Goal: Task Accomplishment & Management: Complete application form

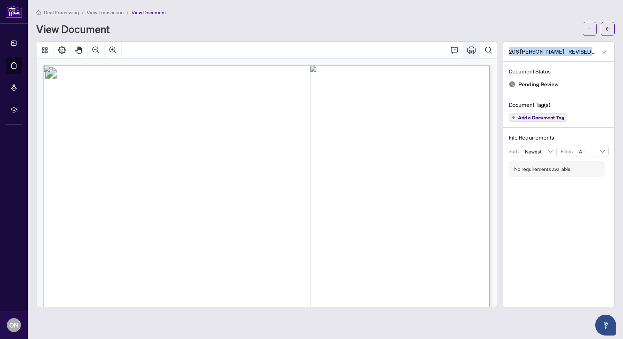
click at [476, 49] on button "Print" at bounding box center [471, 50] width 17 height 17
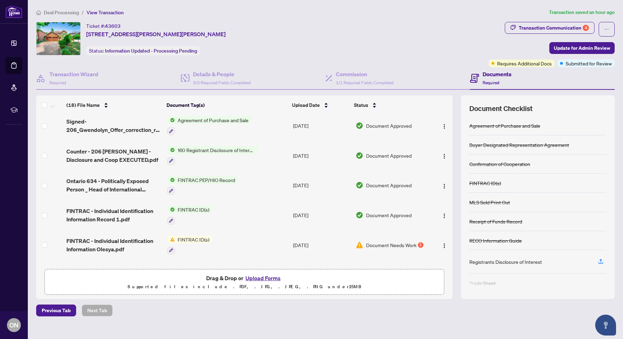
scroll to position [40, 0]
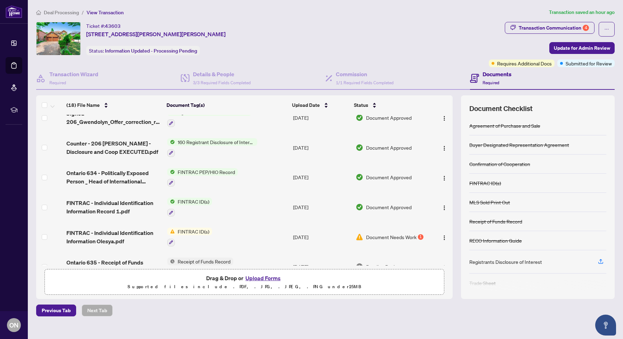
click at [273, 279] on button "Upload Forms" at bounding box center [263, 277] width 39 height 9
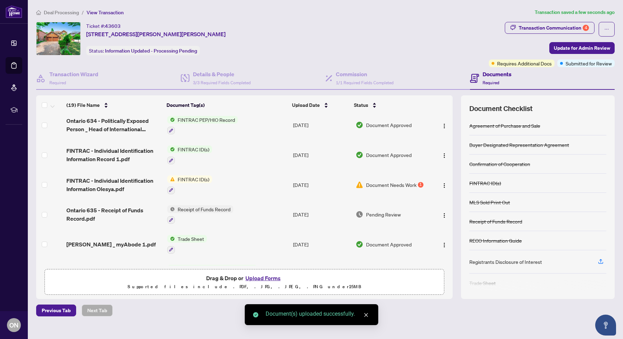
scroll to position [125, 0]
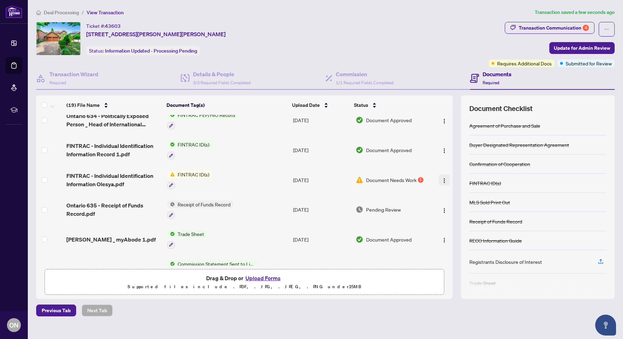
click at [443, 178] on img "button" at bounding box center [445, 181] width 6 height 6
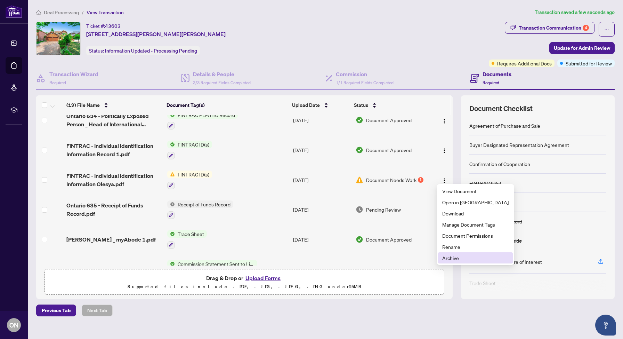
click at [451, 260] on span "Archive" at bounding box center [475, 258] width 66 height 8
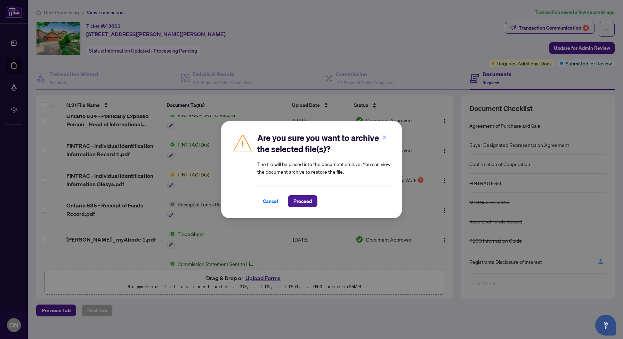
drag, startPoint x: 301, startPoint y: 202, endPoint x: 389, endPoint y: 129, distance: 114.6
click at [375, 131] on div "Are you sure you want to archive the selected file(s)? The file will be placed …" at bounding box center [311, 169] width 181 height 97
click at [385, 138] on icon "close" at bounding box center [384, 137] width 5 height 5
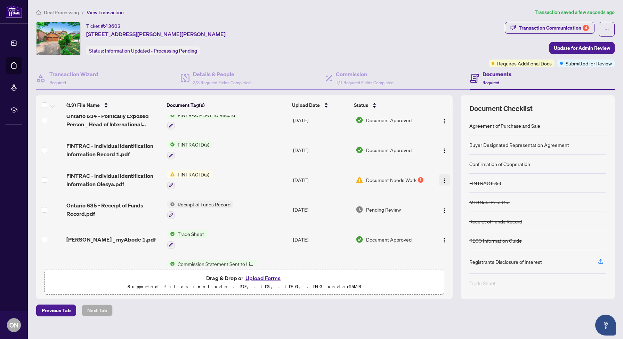
click at [442, 178] on img "button" at bounding box center [445, 181] width 6 height 6
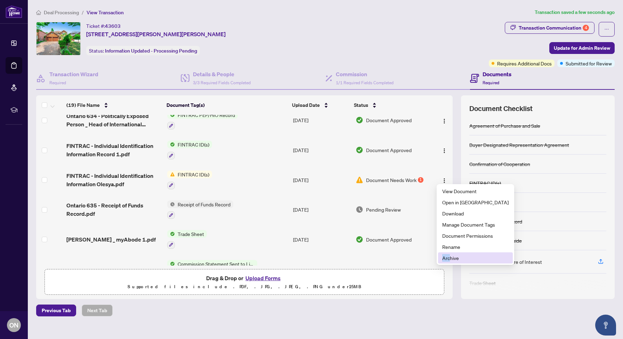
drag, startPoint x: 451, startPoint y: 254, endPoint x: 450, endPoint y: 257, distance: 3.7
click at [450, 257] on span "Archive" at bounding box center [475, 258] width 66 height 8
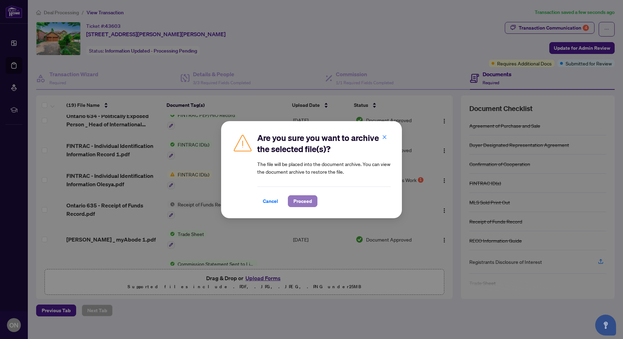
click at [302, 197] on span "Proceed" at bounding box center [303, 201] width 18 height 11
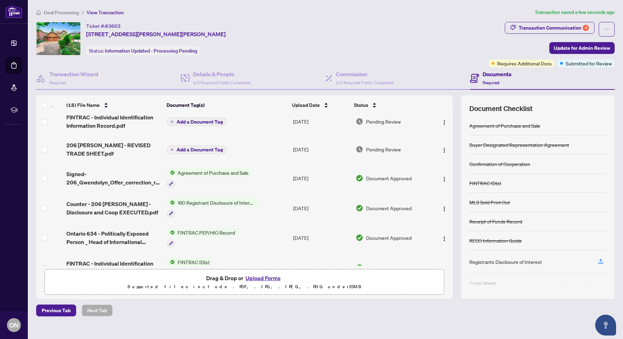
scroll to position [0, 0]
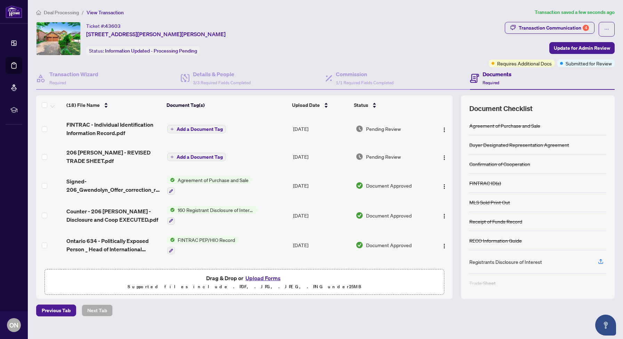
click at [199, 128] on span "Add a Document Tag" at bounding box center [200, 129] width 46 height 5
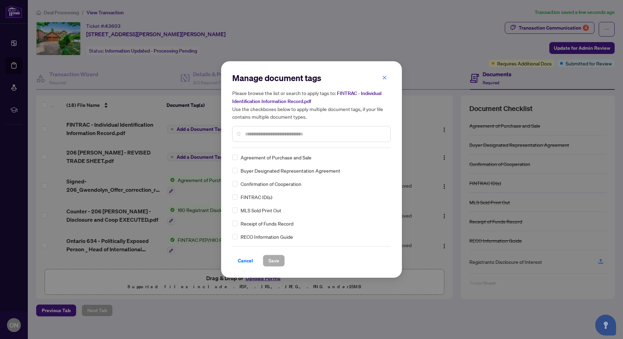
click at [276, 136] on input "text" at bounding box center [315, 134] width 140 height 8
click at [264, 257] on button "Save" at bounding box center [274, 261] width 22 height 12
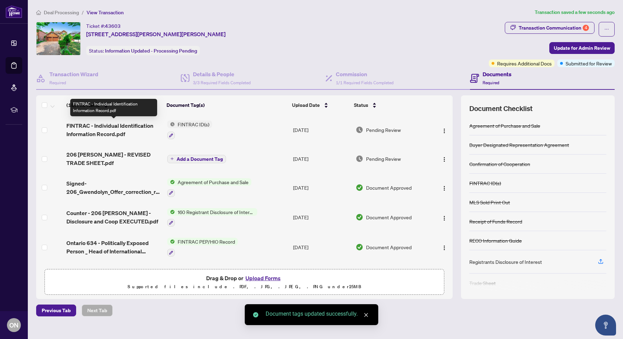
click at [119, 133] on span "FINTRAC - Individual Identification Information Record.pdf" at bounding box center [113, 129] width 95 height 17
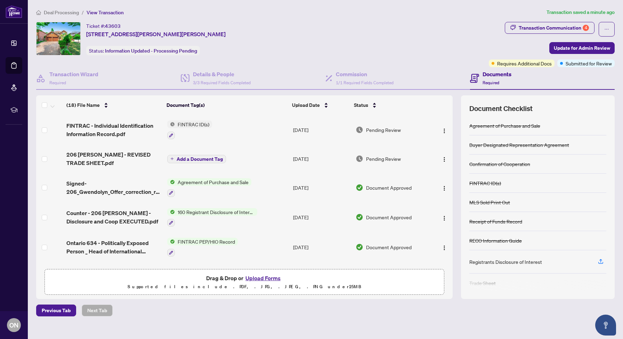
click at [267, 279] on button "Upload Forms" at bounding box center [263, 277] width 39 height 9
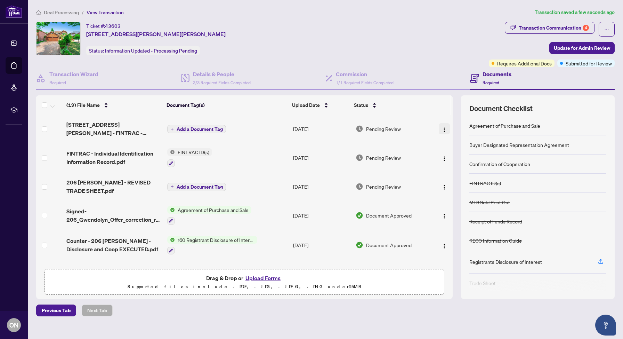
click at [442, 127] on img "button" at bounding box center [445, 130] width 6 height 6
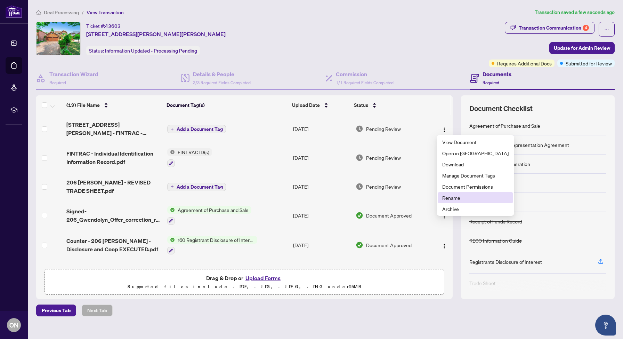
click at [446, 196] on span "Rename" at bounding box center [475, 198] width 66 height 8
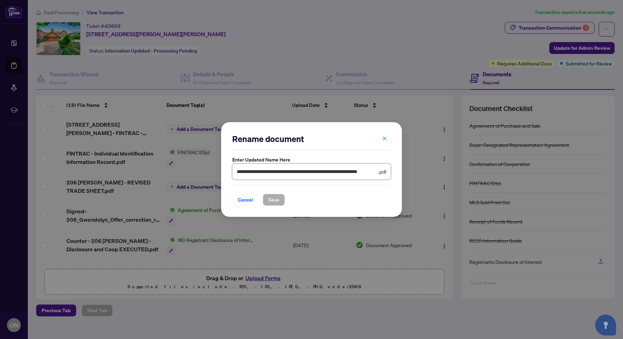
click at [362, 171] on input "**********" at bounding box center [307, 172] width 140 height 8
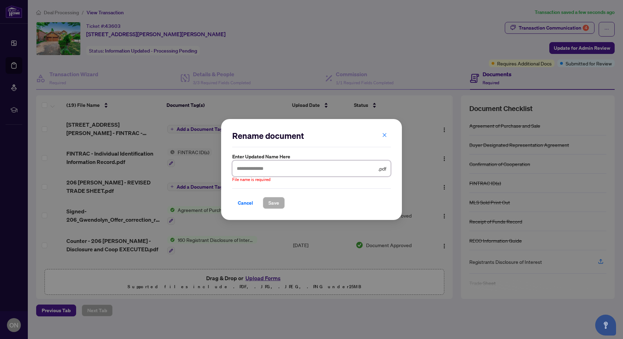
type input "*"
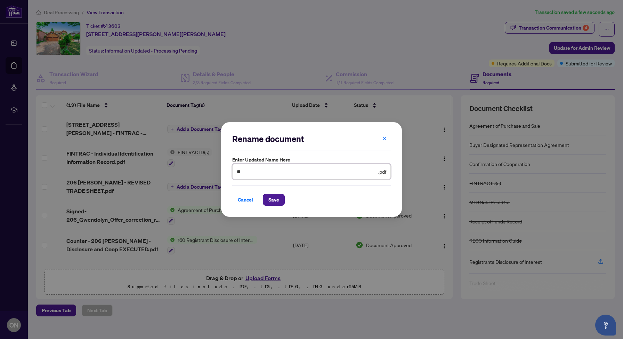
type input "*"
type input "**********"
click at [271, 199] on span "Save" at bounding box center [274, 199] width 11 height 11
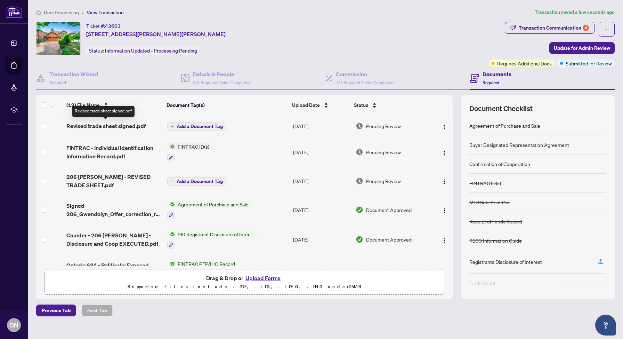
click at [117, 123] on span "Revised trade sheet signed.pdf" at bounding box center [105, 126] width 79 height 8
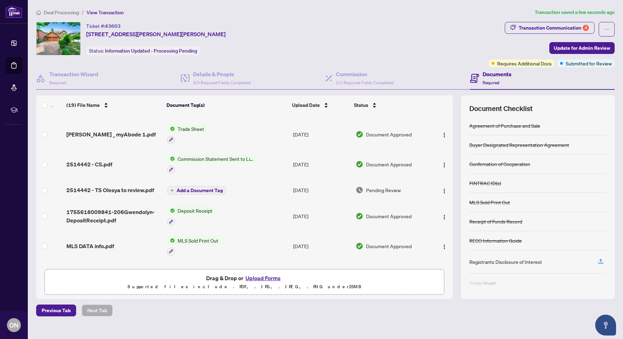
scroll to position [230, 0]
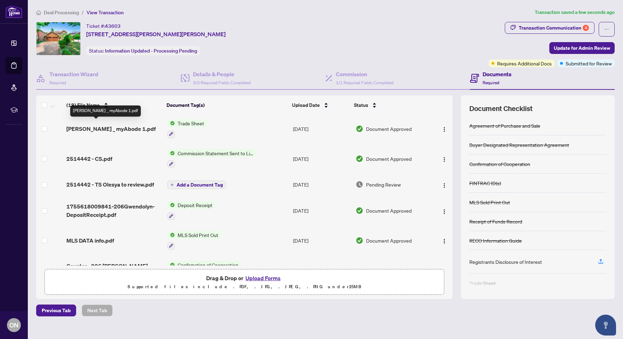
click at [101, 125] on span "[PERSON_NAME] _ myAbode 1.pdf" at bounding box center [110, 129] width 89 height 8
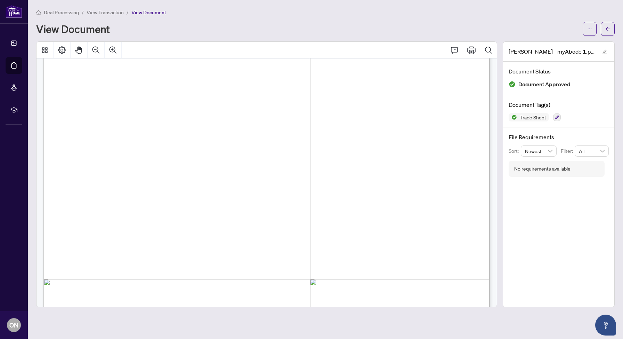
scroll to position [56, 0]
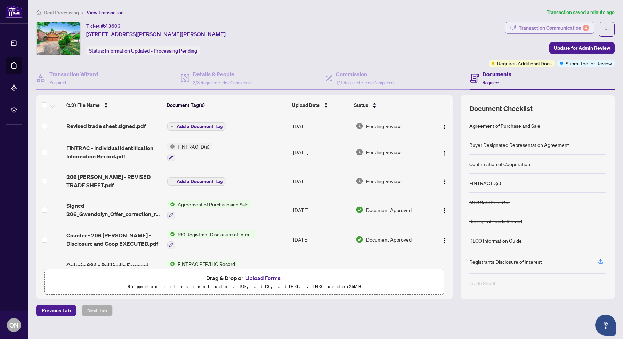
click at [543, 24] on div "Transaction Communication 4" at bounding box center [554, 27] width 70 height 11
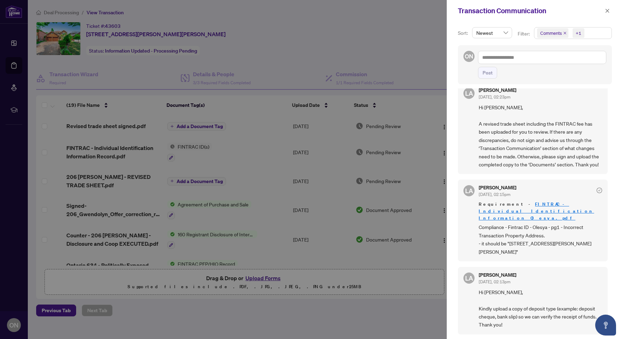
scroll to position [97, 0]
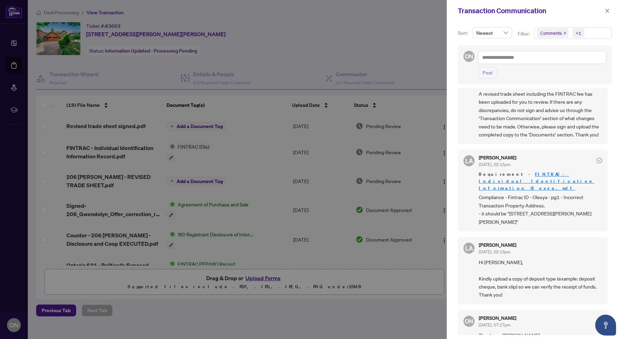
click at [247, 164] on div at bounding box center [311, 169] width 623 height 339
click at [262, 40] on div at bounding box center [311, 169] width 623 height 339
click at [605, 10] on button "button" at bounding box center [607, 11] width 9 height 8
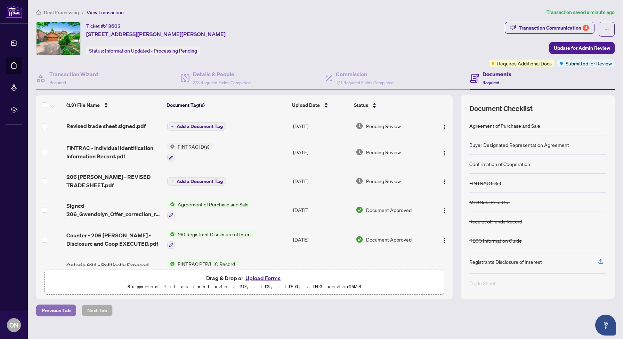
click at [62, 306] on span "Previous Tab" at bounding box center [56, 310] width 29 height 11
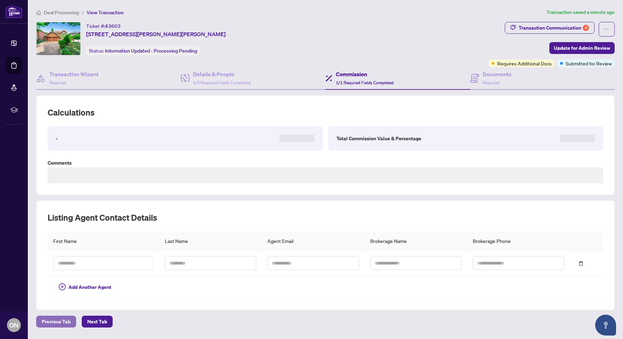
type textarea "**********"
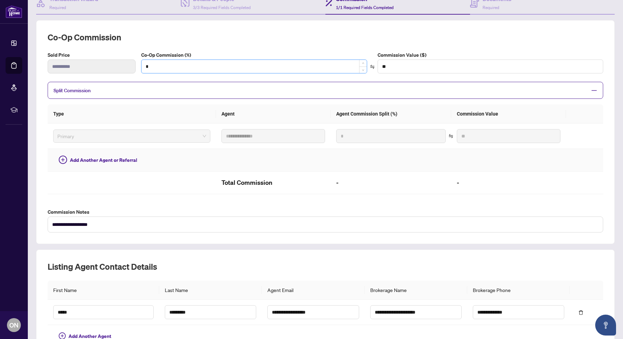
scroll to position [120, 0]
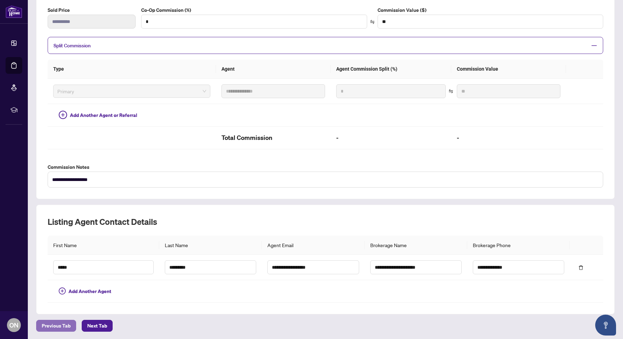
click at [64, 320] on span "Previous Tab" at bounding box center [56, 325] width 29 height 11
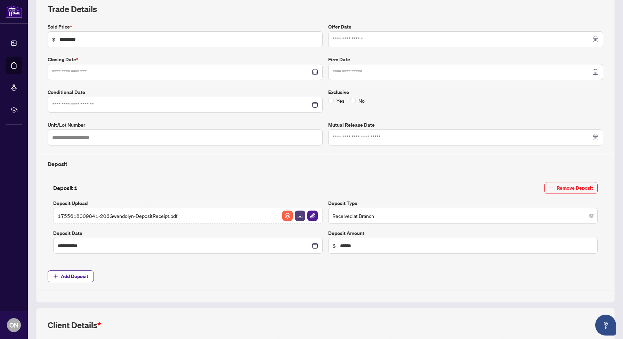
type input "**********"
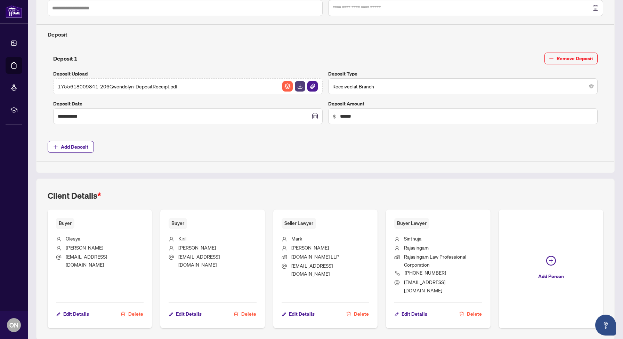
scroll to position [224, 0]
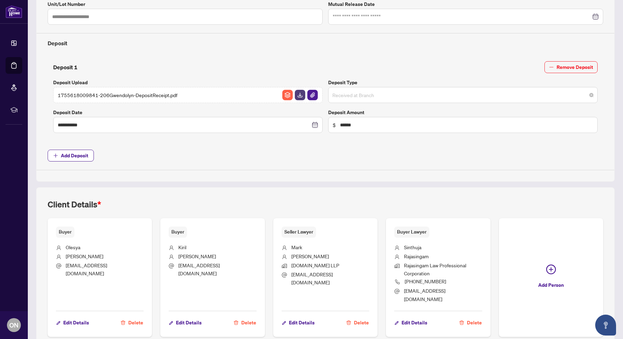
click at [358, 98] on span "Received at Branch" at bounding box center [463, 94] width 261 height 13
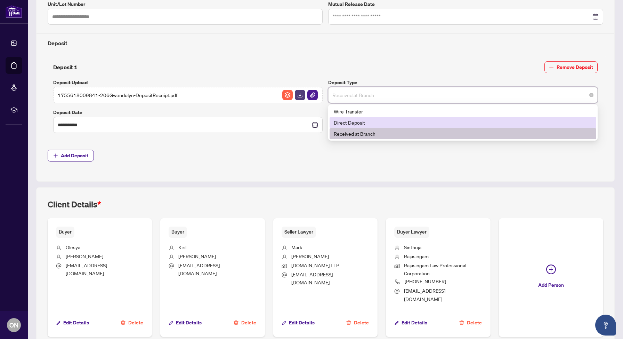
click at [355, 121] on div "Direct Deposit" at bounding box center [463, 123] width 258 height 8
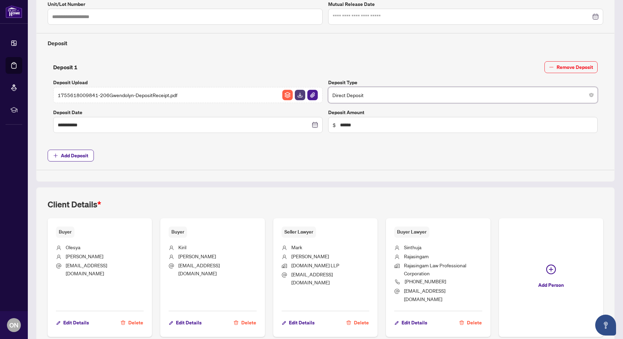
scroll to position [252, 0]
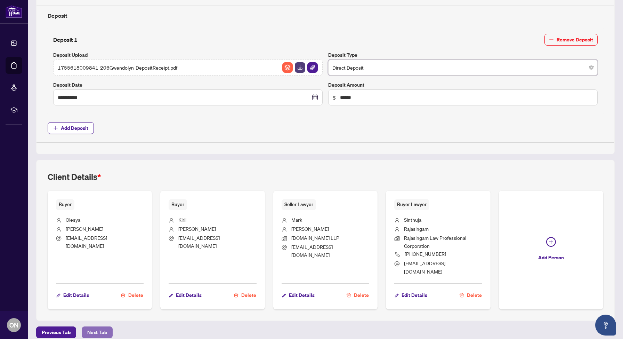
click at [96, 327] on span "Next Tab" at bounding box center [97, 332] width 20 height 11
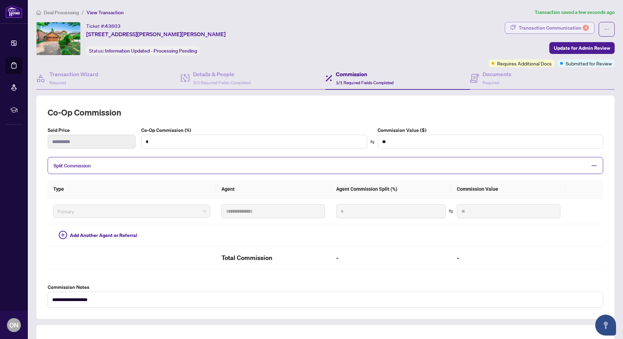
click at [552, 29] on div "Transaction Communication 4" at bounding box center [554, 27] width 70 height 11
type textarea "**********"
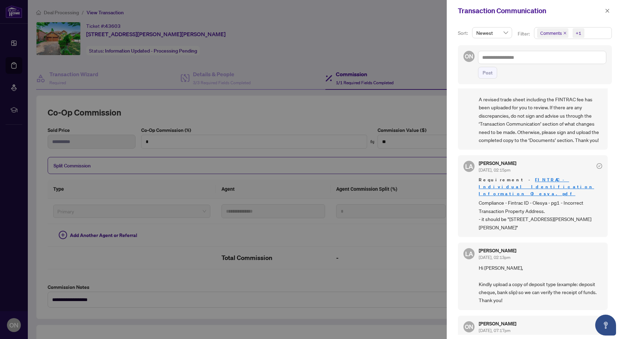
scroll to position [95, 0]
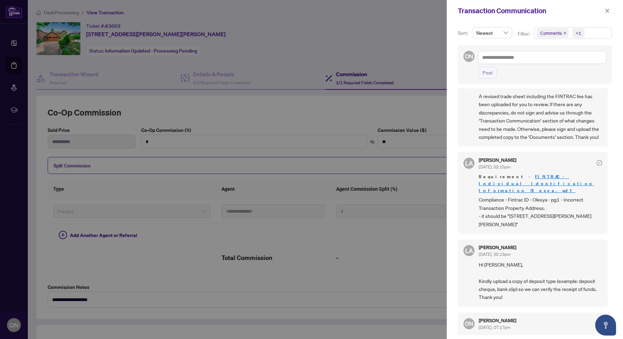
click at [420, 31] on div at bounding box center [311, 169] width 623 height 339
click at [375, 75] on div at bounding box center [311, 169] width 623 height 339
click at [612, 6] on div "Transaction Communication" at bounding box center [535, 11] width 176 height 22
click at [611, 9] on button "button" at bounding box center [607, 11] width 9 height 8
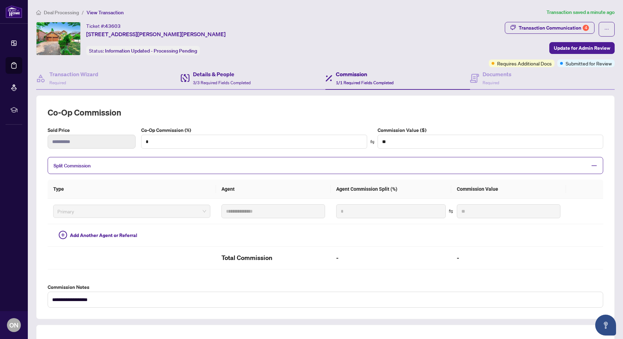
click at [263, 75] on div "Details & People 3/3 Required Fields Completed" at bounding box center [253, 78] width 145 height 23
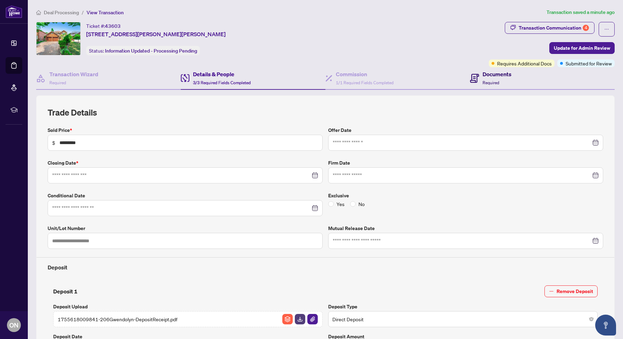
type input "**********"
click at [488, 84] on div "Documents Required" at bounding box center [497, 78] width 29 height 16
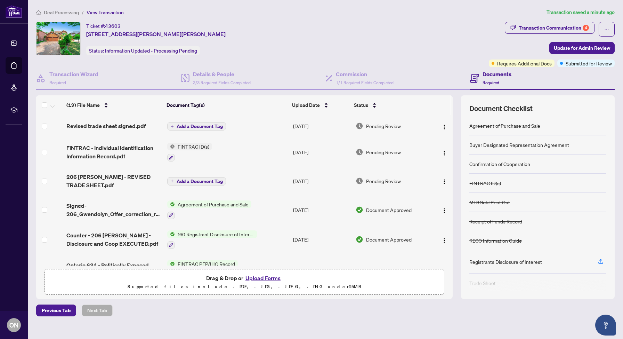
click at [257, 277] on button "Upload Forms" at bounding box center [263, 277] width 39 height 9
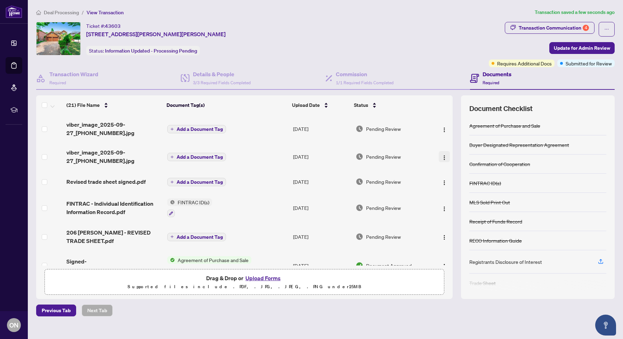
click at [444, 156] on img "button" at bounding box center [445, 158] width 6 height 6
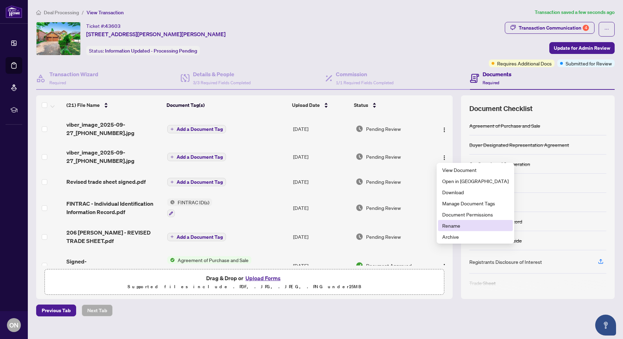
click at [449, 222] on span "Rename" at bounding box center [475, 226] width 66 height 8
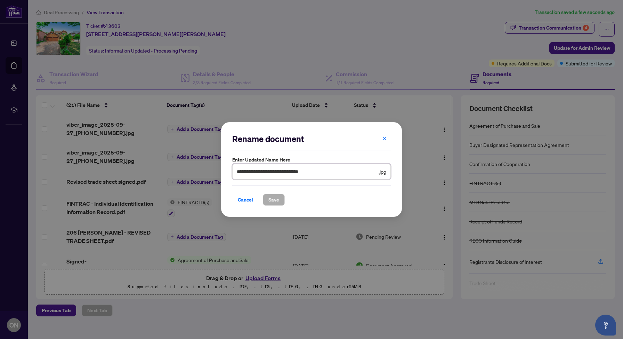
click at [358, 173] on input "**********" at bounding box center [307, 172] width 141 height 8
type input "*"
type input "**********"
click at [272, 194] on span "Save" at bounding box center [274, 199] width 11 height 11
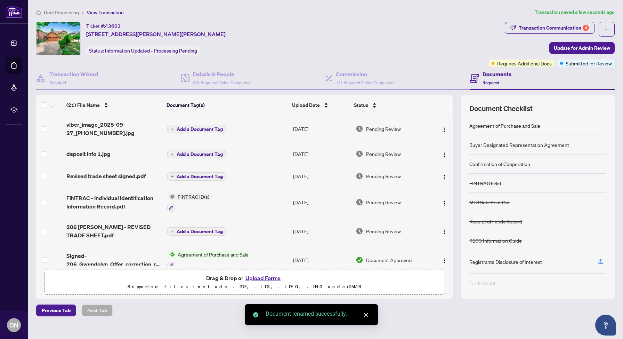
click at [125, 123] on span "viber_image_2025-09-27_[PHONE_NUMBER].jpg" at bounding box center [113, 128] width 95 height 17
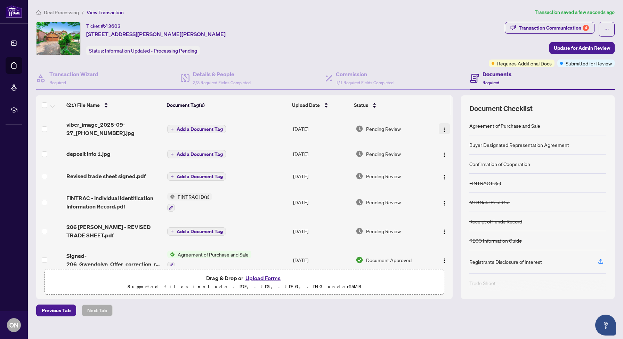
click at [443, 129] on img "button" at bounding box center [445, 130] width 6 height 6
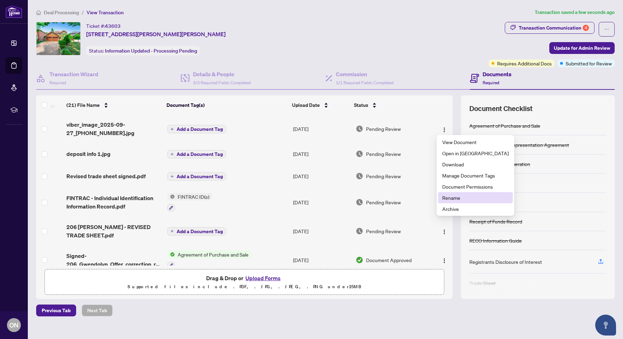
click at [457, 196] on span "Rename" at bounding box center [475, 198] width 66 height 8
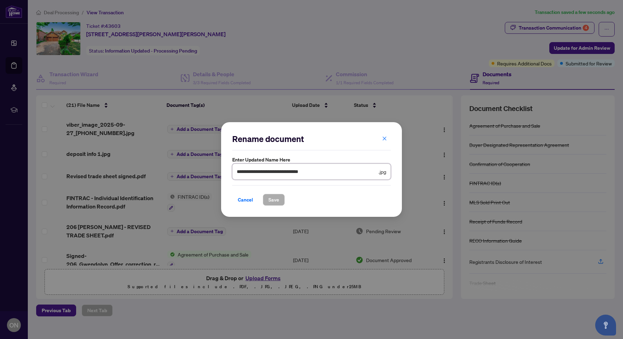
click at [362, 170] on input "**********" at bounding box center [307, 172] width 141 height 8
type input "*"
type input "**********"
click at [273, 199] on span "Save" at bounding box center [274, 199] width 11 height 11
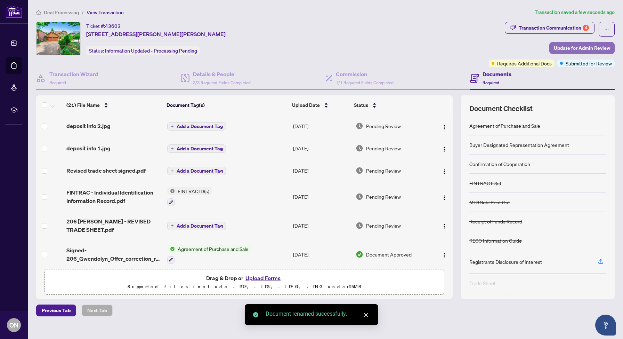
click at [577, 49] on span "Update for Admin Review" at bounding box center [582, 47] width 56 height 11
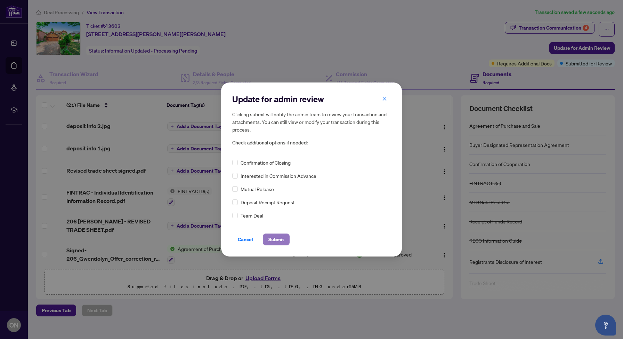
click at [278, 237] on span "Submit" at bounding box center [277, 239] width 16 height 11
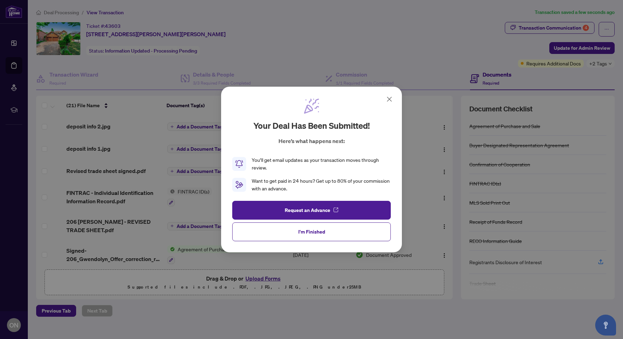
click at [390, 99] on icon at bounding box center [389, 99] width 8 height 8
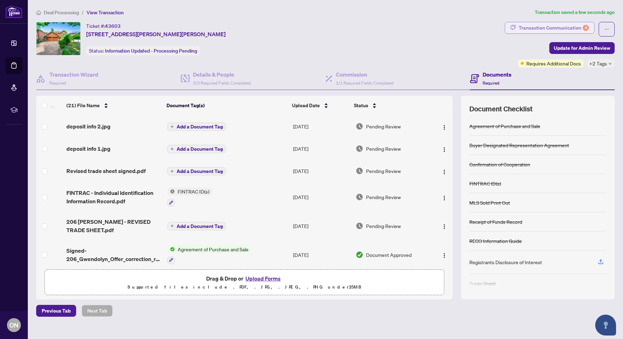
click at [537, 25] on div "Transaction Communication 4" at bounding box center [554, 27] width 70 height 11
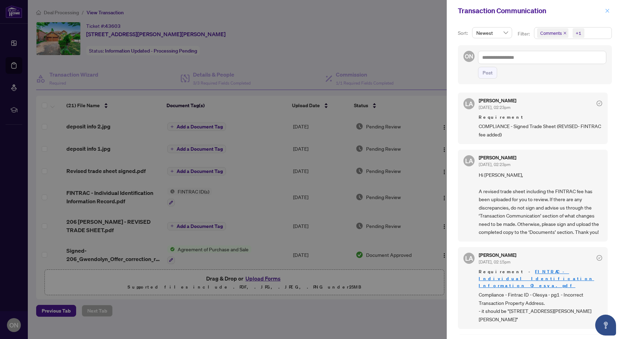
click at [610, 8] on button "button" at bounding box center [607, 11] width 9 height 8
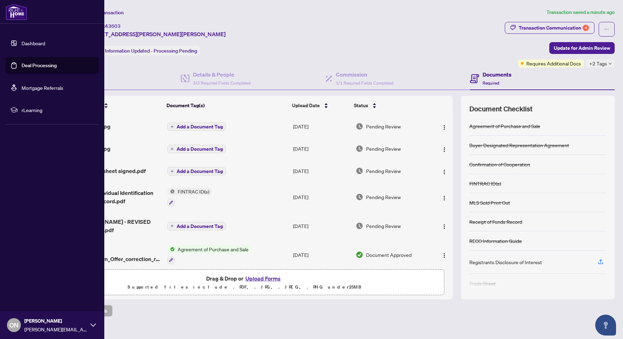
click at [25, 40] on link "Dashboard" at bounding box center [34, 43] width 24 height 6
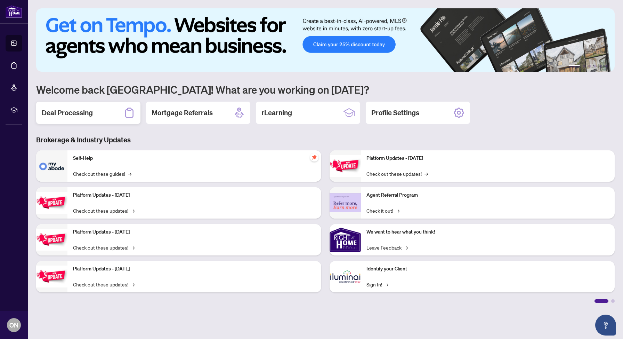
click at [119, 115] on div "Deal Processing" at bounding box center [88, 113] width 104 height 22
